Goal: Task Accomplishment & Management: Use online tool/utility

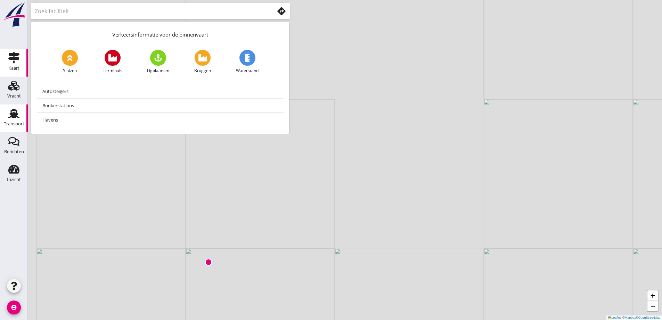
click at [22, 114] on link "Transport Transport" at bounding box center [14, 118] width 28 height 28
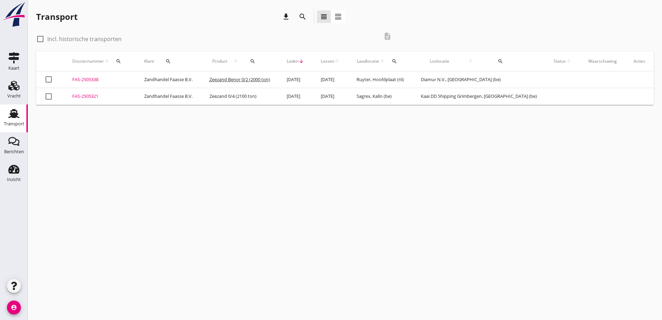
click at [76, 97] on div "FAS-2505321" at bounding box center [99, 96] width 55 height 7
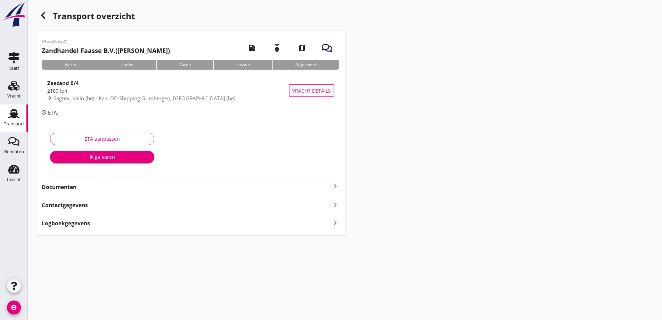
click at [53, 187] on strong "Documenten" at bounding box center [187, 187] width 290 height 8
click at [185, 207] on div "Voeg bestand toe" at bounding box center [190, 206] width 37 height 7
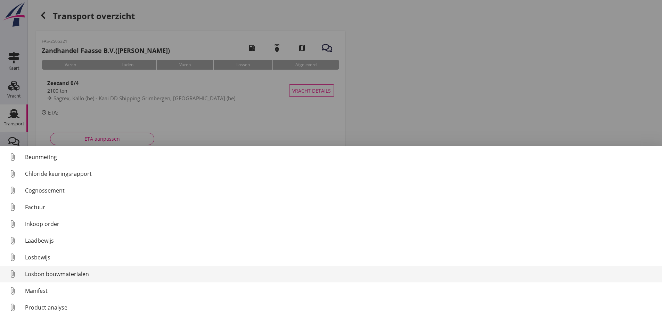
click at [38, 268] on link "attach_file Losbon bouwmaterialen" at bounding box center [331, 273] width 662 height 17
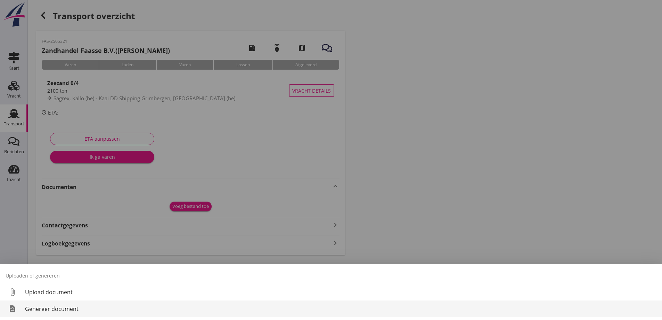
click at [42, 308] on div "Genereer document" at bounding box center [341, 308] width 632 height 8
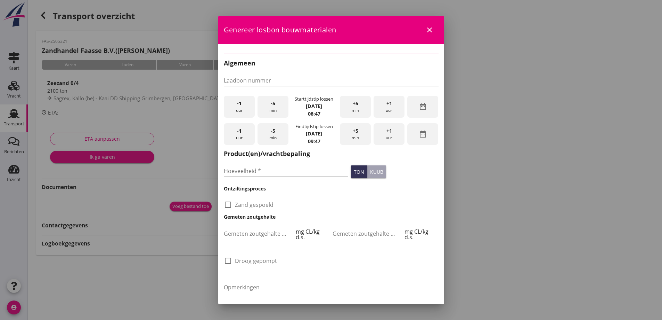
checkbox input "true"
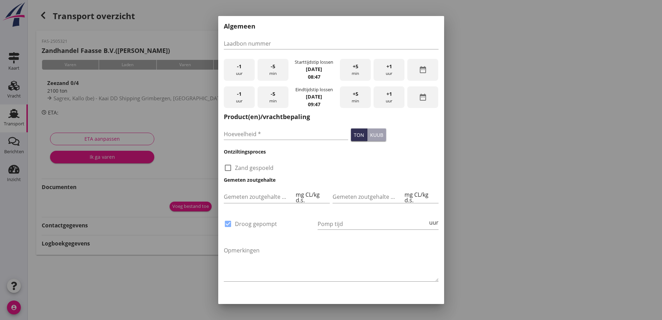
scroll to position [41, 0]
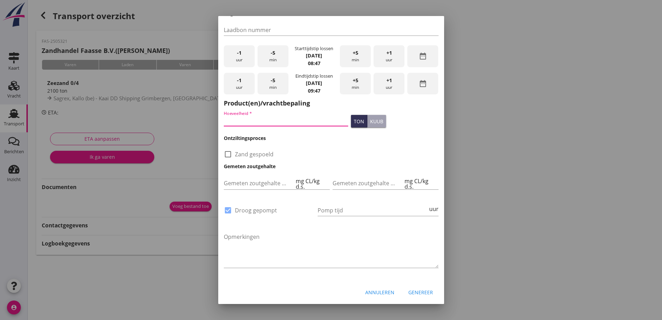
click at [274, 122] on input "Hoeveelheid *" at bounding box center [286, 120] width 125 height 11
type input "0"
click at [331, 153] on div "check_box_outline_blank Zand gespoeld" at bounding box center [331, 153] width 215 height 10
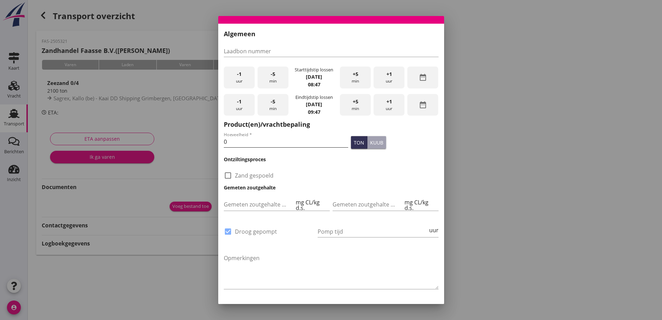
scroll to position [0, 0]
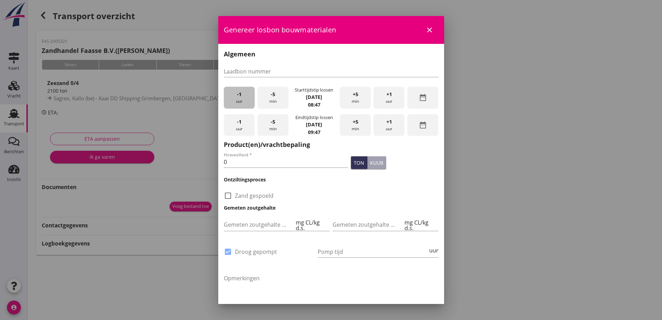
click at [237, 99] on div "-1 uur" at bounding box center [239, 98] width 31 height 22
click at [272, 101] on div "-5 min" at bounding box center [273, 98] width 31 height 22
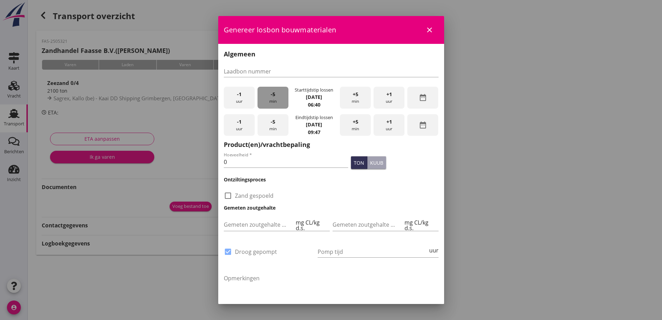
click at [272, 101] on div "-5 min" at bounding box center [273, 98] width 31 height 22
click at [271, 101] on div "-5 min" at bounding box center [273, 98] width 31 height 22
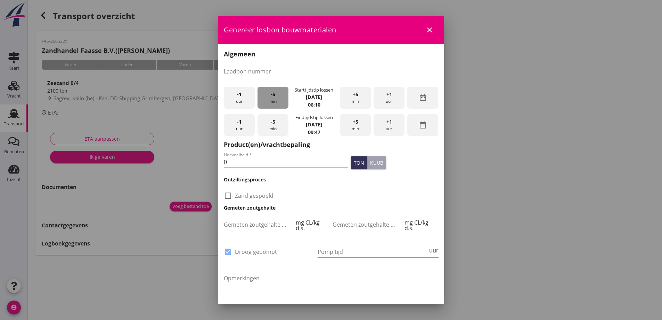
click at [271, 101] on div "-5 min" at bounding box center [273, 98] width 31 height 22
click at [348, 99] on div "+5 min" at bounding box center [355, 98] width 31 height 22
click at [352, 131] on div "+5 min" at bounding box center [355, 125] width 31 height 22
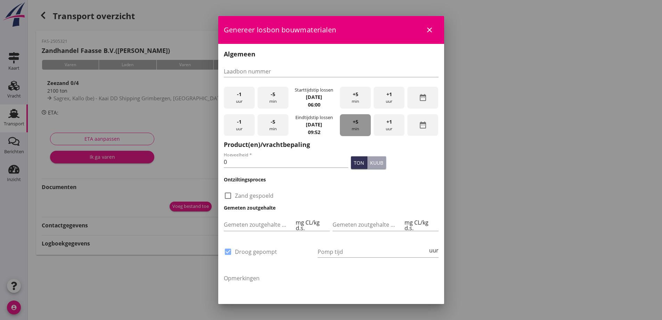
click at [352, 131] on div "+5 min" at bounding box center [355, 125] width 31 height 22
click at [352, 130] on div "+5 min" at bounding box center [355, 125] width 31 height 22
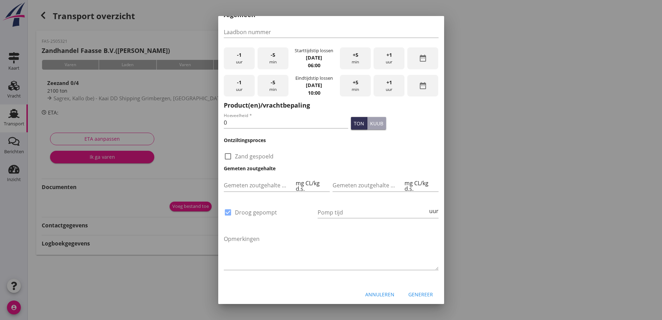
scroll to position [41, 0]
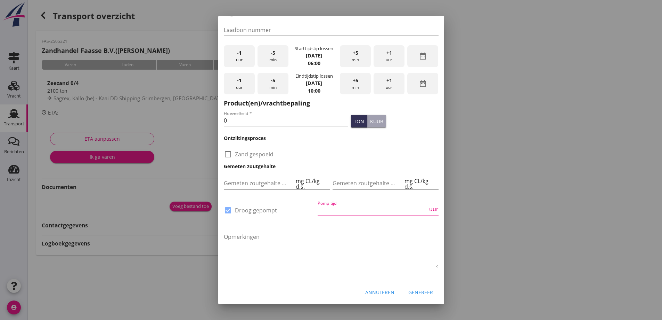
click at [329, 209] on input "Pomp tijd" at bounding box center [373, 209] width 110 height 11
click at [409, 291] on div "Genereer" at bounding box center [421, 291] width 25 height 7
